Goal: Task Accomplishment & Management: Manage account settings

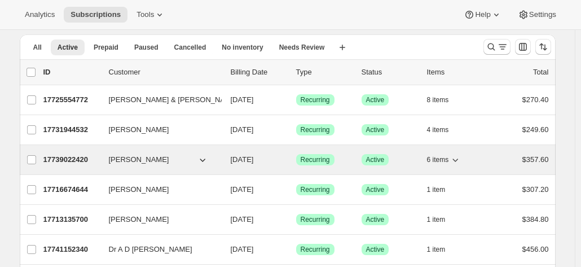
scroll to position [56, 0]
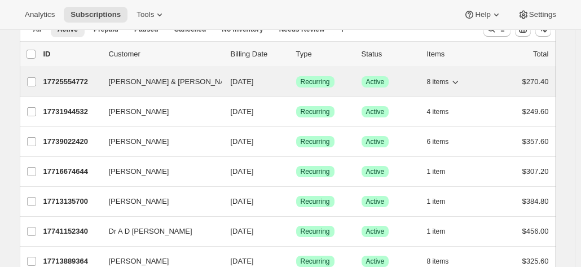
click at [67, 81] on p "17725554772" at bounding box center [71, 81] width 56 height 11
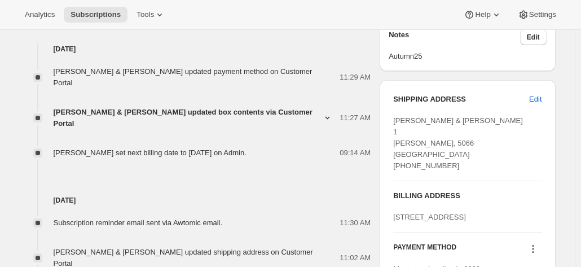
scroll to position [451, 0]
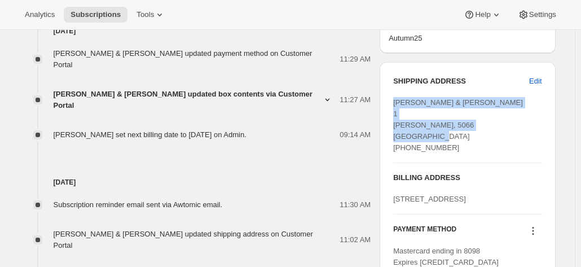
drag, startPoint x: 460, startPoint y: 153, endPoint x: 387, endPoint y: 100, distance: 90.9
click at [387, 100] on div "SHIPPING ADDRESS Edit [PERSON_NAME] & [PERSON_NAME] 1 [PERSON_NAME][GEOGRAPHIC_…" at bounding box center [466, 171] width 175 height 219
click at [493, 122] on div "[PERSON_NAME] & [PERSON_NAME] 1 [PERSON_NAME], 5066 [GEOGRAPHIC_DATA] [PHONE_NU…" at bounding box center [467, 125] width 148 height 56
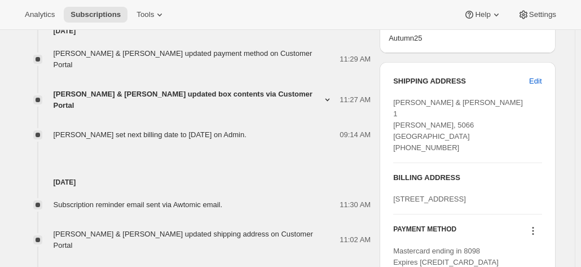
drag, startPoint x: 507, startPoint y: 176, endPoint x: 510, endPoint y: 166, distance: 10.4
click at [508, 172] on h3 "BILLING ADDRESS" at bounding box center [467, 177] width 148 height 11
drag, startPoint x: 468, startPoint y: 208, endPoint x: 389, endPoint y: 196, distance: 79.8
click at [389, 196] on div "SHIPPING ADDRESS Edit [PERSON_NAME] & [PERSON_NAME] 1 [PERSON_NAME][GEOGRAPHIC_…" at bounding box center [466, 171] width 175 height 219
click at [439, 196] on span "[STREET_ADDRESS]" at bounding box center [429, 198] width 73 height 8
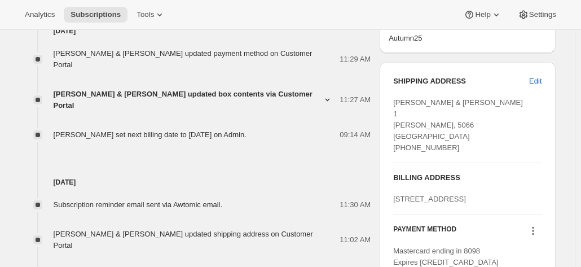
click at [467, 202] on div "[STREET_ADDRESS]" at bounding box center [467, 198] width 148 height 11
click at [472, 205] on div "[STREET_ADDRESS]" at bounding box center [467, 198] width 148 height 11
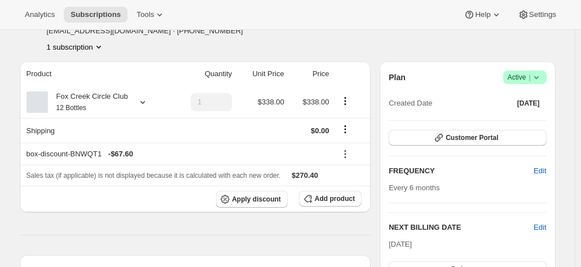
scroll to position [113, 0]
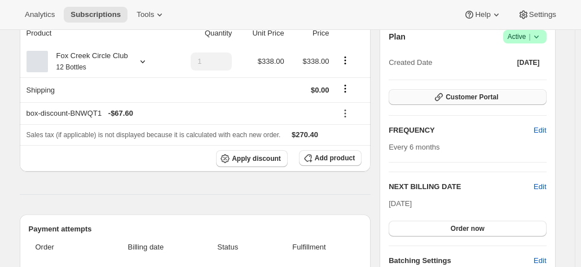
click at [457, 99] on span "Customer Portal" at bounding box center [471, 96] width 52 height 9
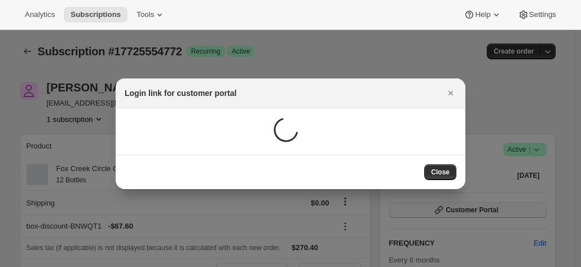
scroll to position [0, 0]
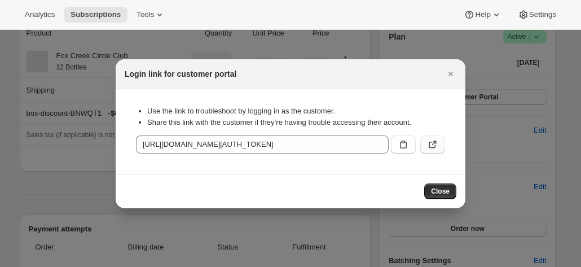
click at [433, 142] on icon ":r2j1:" at bounding box center [432, 144] width 11 height 11
click at [445, 70] on icon "Close" at bounding box center [450, 73] width 11 height 11
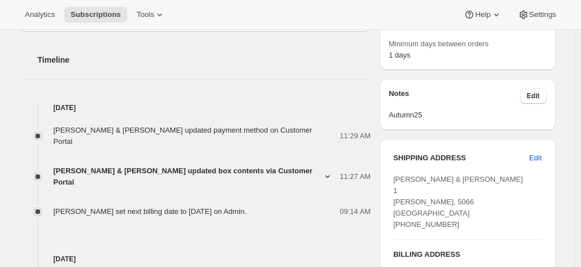
scroll to position [451, 0]
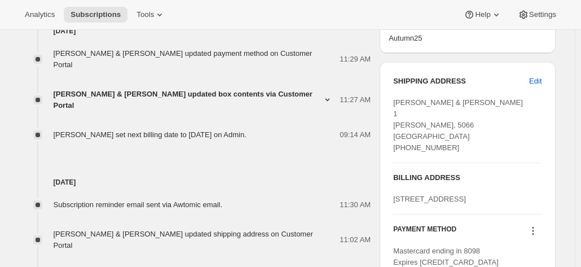
drag, startPoint x: 464, startPoint y: 208, endPoint x: 389, endPoint y: 198, distance: 75.6
click at [389, 198] on div "SHIPPING ADDRESS Edit [PERSON_NAME] & [PERSON_NAME] 1 [PERSON_NAME][GEOGRAPHIC_…" at bounding box center [466, 171] width 175 height 219
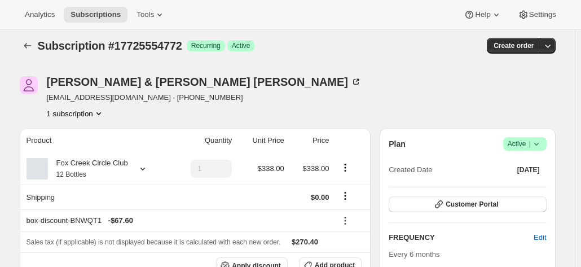
scroll to position [0, 0]
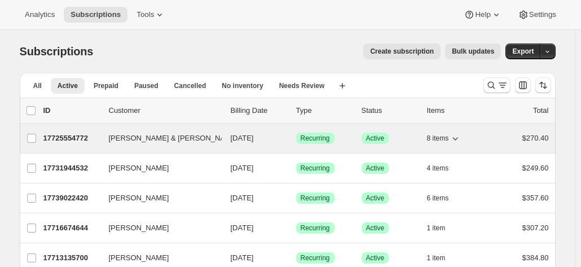
click at [100, 133] on p "17725554772" at bounding box center [71, 137] width 56 height 11
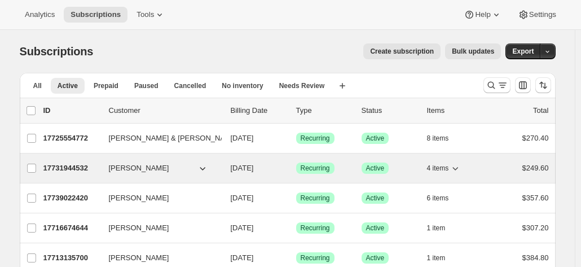
click at [88, 166] on p "17731944532" at bounding box center [71, 167] width 56 height 11
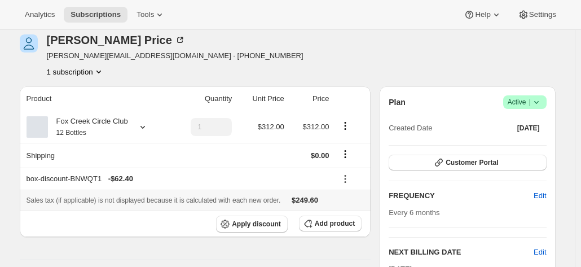
scroll to position [113, 0]
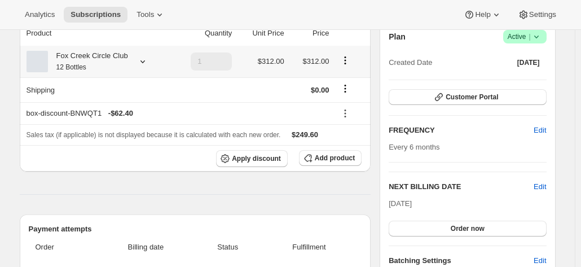
click at [123, 63] on div "Fox Creek Circle Club 12 Bottles" at bounding box center [88, 61] width 80 height 23
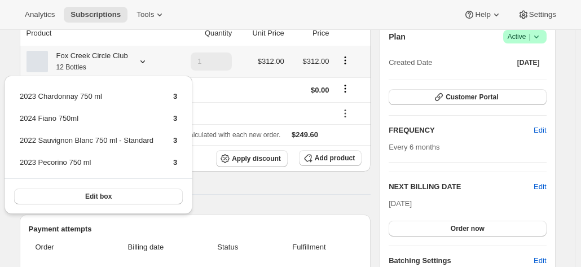
click at [123, 63] on div "Fox Creek Circle Club 12 Bottles" at bounding box center [88, 61] width 80 height 23
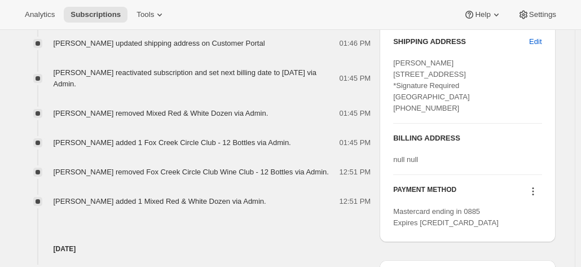
scroll to position [507, 0]
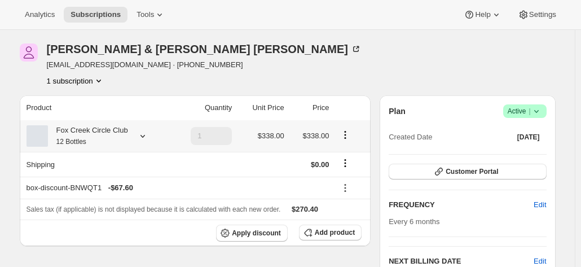
scroll to position [56, 0]
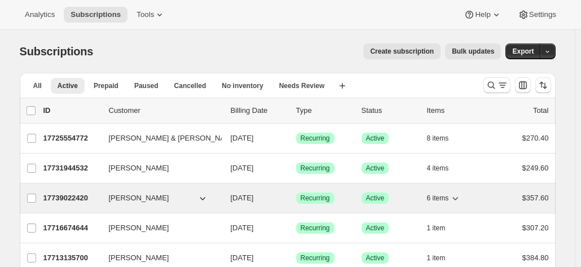
click at [68, 198] on p "17739022420" at bounding box center [71, 197] width 56 height 11
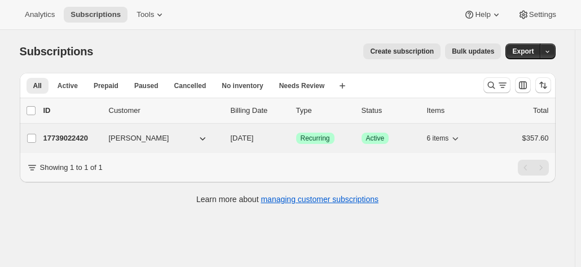
click at [55, 136] on p "17739022420" at bounding box center [71, 137] width 56 height 11
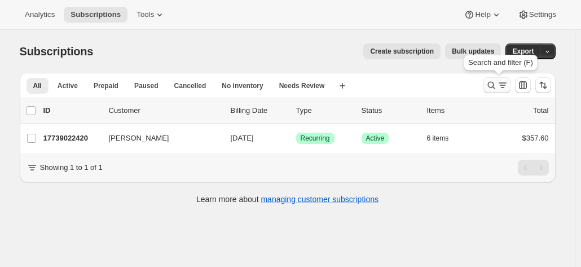
click at [491, 84] on icon "Search and filter results" at bounding box center [490, 84] width 11 height 11
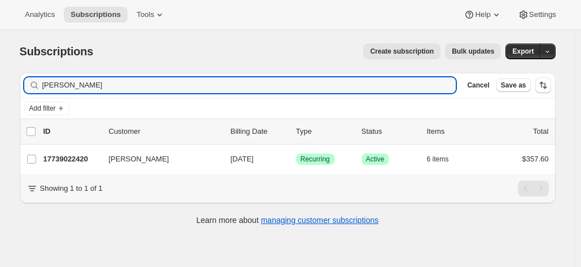
drag, startPoint x: 73, startPoint y: 85, endPoint x: 5, endPoint y: 77, distance: 69.3
click at [12, 77] on div "Subscriptions. This page is ready Subscriptions Create subscription Bulk update…" at bounding box center [287, 133] width 563 height 207
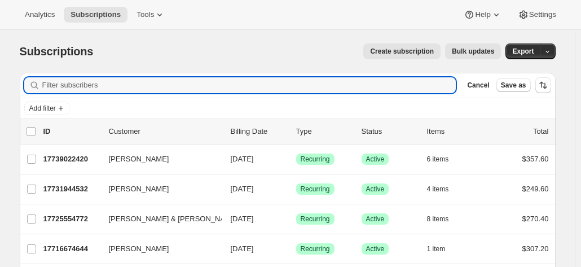
type input "y"
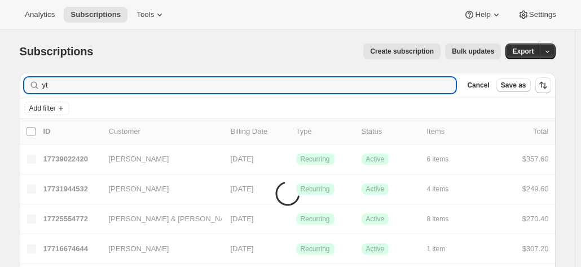
type input "y"
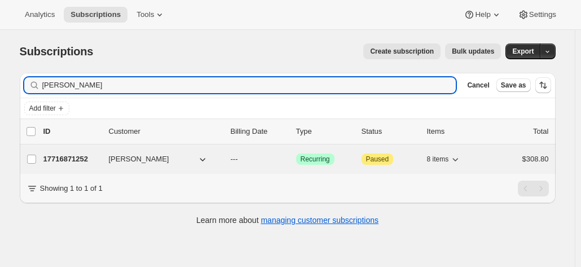
type input "terry spit"
click at [76, 154] on p "17716871252" at bounding box center [71, 158] width 56 height 11
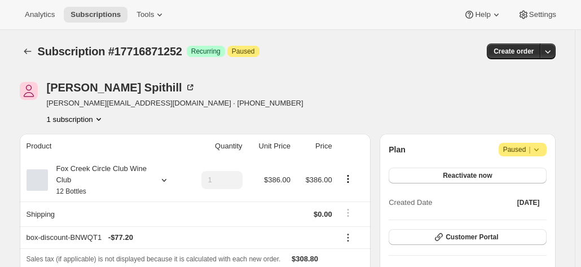
click at [538, 152] on icon at bounding box center [535, 149] width 11 height 11
click at [502, 172] on span "Cancel subscription" at bounding box center [526, 171] width 64 height 8
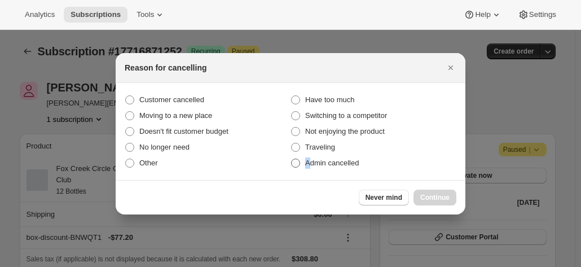
click at [309, 163] on span "Admin cancelled" at bounding box center [332, 162] width 54 height 8
drag, startPoint x: 296, startPoint y: 165, endPoint x: 311, endPoint y: 166, distance: 15.3
click at [295, 165] on span ":ro3:" at bounding box center [295, 162] width 9 height 9
click at [291, 159] on input "Admin cancelled" at bounding box center [291, 158] width 1 height 1
radio input "true"
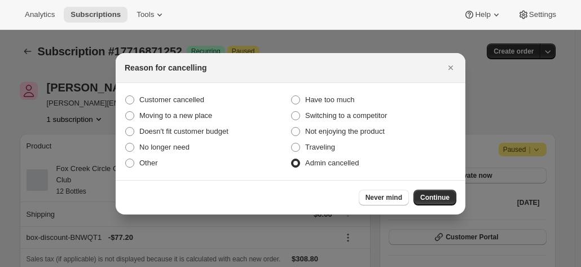
drag, startPoint x: 301, startPoint y: 263, endPoint x: 304, endPoint y: 258, distance: 6.1
click at [301, 263] on div at bounding box center [290, 133] width 581 height 267
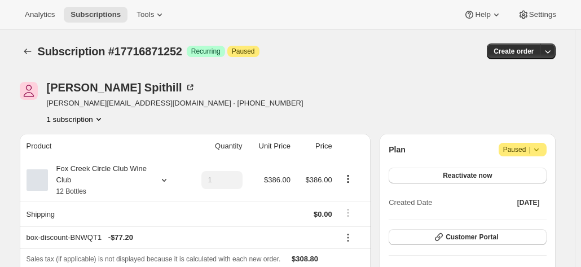
click at [521, 143] on span "Attention Paused |" at bounding box center [522, 150] width 48 height 14
click at [506, 167] on span "Cancel subscription" at bounding box center [526, 171] width 64 height 8
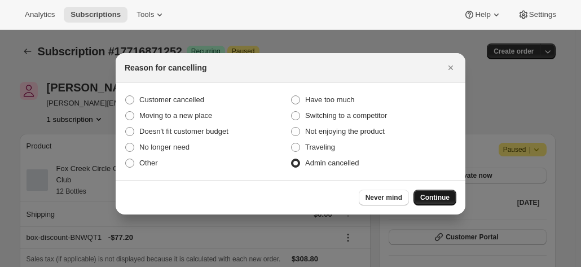
click at [429, 198] on span "Continue" at bounding box center [434, 197] width 29 height 9
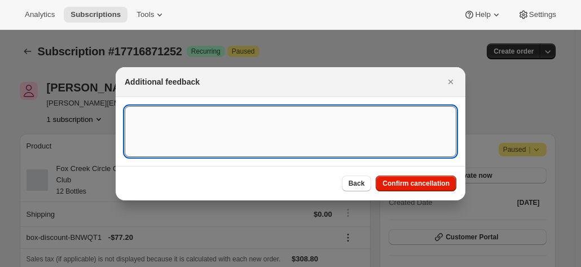
click at [217, 137] on textarea ":ro3:" at bounding box center [290, 131] width 331 height 51
paste textarea "Anthea I canceled my membership last year so no shipment please Thanks Terry"
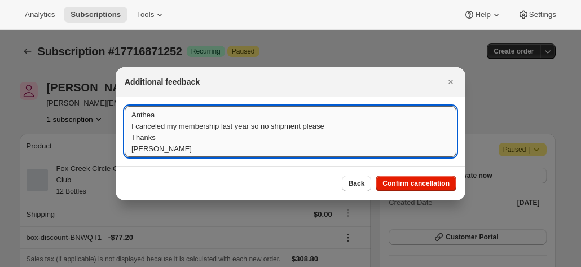
click at [127, 114] on textarea "Anthea I canceled my membership last year so no shipment please Thanks Terry" at bounding box center [290, 131] width 331 height 51
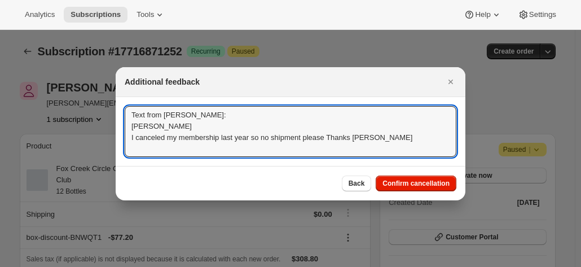
drag, startPoint x: 406, startPoint y: 152, endPoint x: 109, endPoint y: 106, distance: 300.5
click at [193, 118] on textarea "Text from Terry: Anthea I canceled my membership last year so no shipment pleas…" at bounding box center [290, 131] width 331 height 51
click at [212, 140] on textarea "Text from Terry 9.10.25 Anthea I canceled my membership last year so no shipmen…" at bounding box center [290, 131] width 331 height 51
drag, startPoint x: 368, startPoint y: 138, endPoint x: 123, endPoint y: 101, distance: 248.0
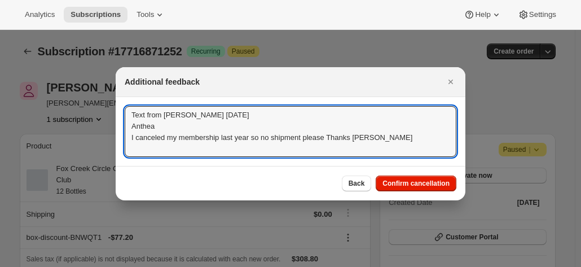
click at [123, 101] on section "Text from Terry 9.10.25 Anthea I canceled my membership last year so no shipmen…" at bounding box center [290, 131] width 349 height 69
type textarea "Text from Terry 9.10.25 Anthea I canceled my membership last year so no shipmen…"
click at [411, 180] on span "Confirm cancellation" at bounding box center [415, 183] width 67 height 9
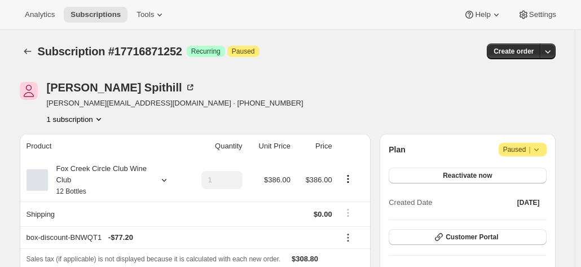
click at [515, 152] on span "Paused |" at bounding box center [522, 149] width 39 height 11
click at [511, 171] on span "Cancel subscription" at bounding box center [526, 171] width 64 height 8
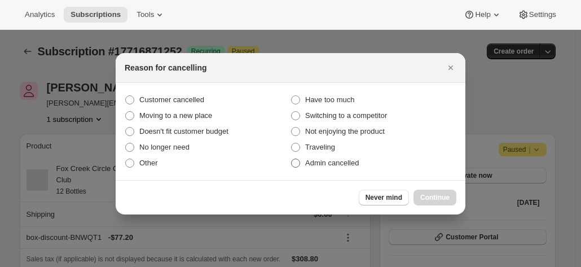
click at [318, 161] on span "Admin cancelled" at bounding box center [332, 162] width 54 height 8
click at [291, 159] on input "Admin cancelled" at bounding box center [291, 158] width 1 height 1
radio input "true"
click at [449, 196] on span "Continue" at bounding box center [434, 197] width 29 height 9
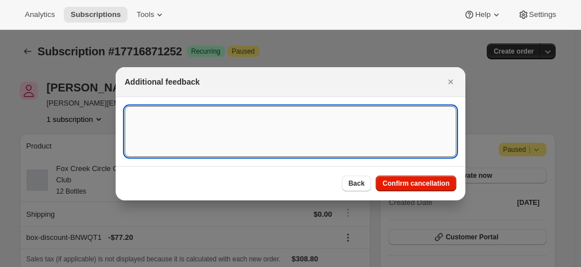
click at [228, 135] on textarea ":r13:" at bounding box center [290, 131] width 331 height 51
paste textarea "Text from [PERSON_NAME] [DATE] Anthea I canceled my membership last year so no …"
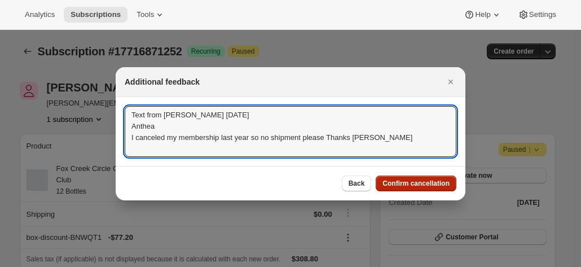
type textarea "Text from Terry 9.10.25 Anthea I canceled my membership last year so no shipmen…"
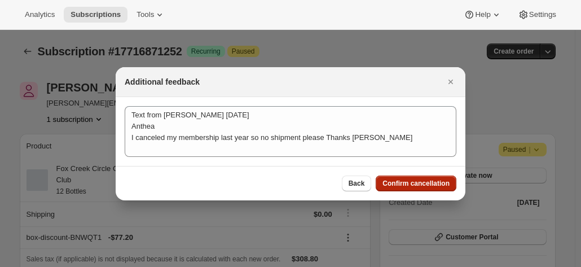
click at [435, 181] on span "Confirm cancellation" at bounding box center [415, 183] width 67 height 9
